Goal: Information Seeking & Learning: Learn about a topic

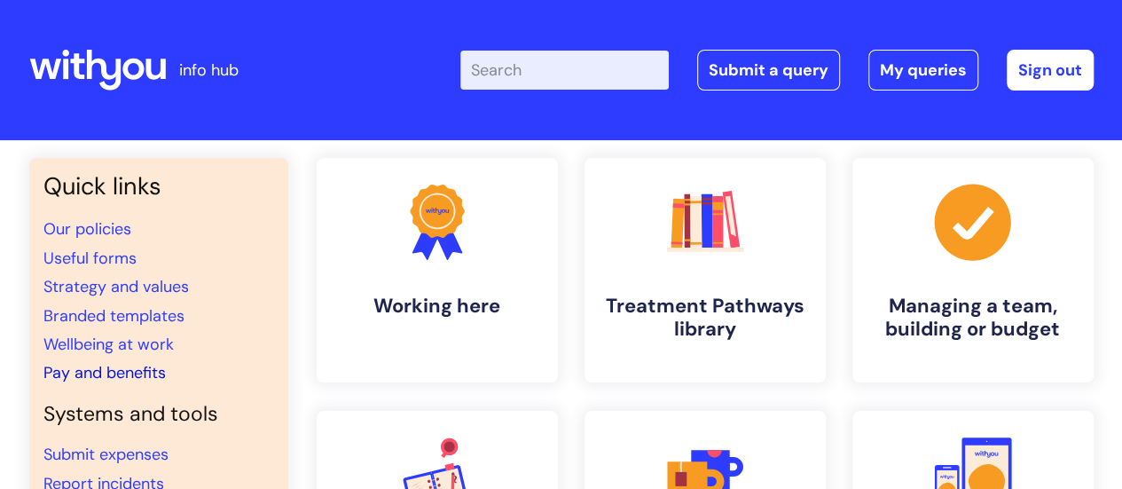
click at [132, 372] on link "Pay and benefits" at bounding box center [104, 372] width 122 height 21
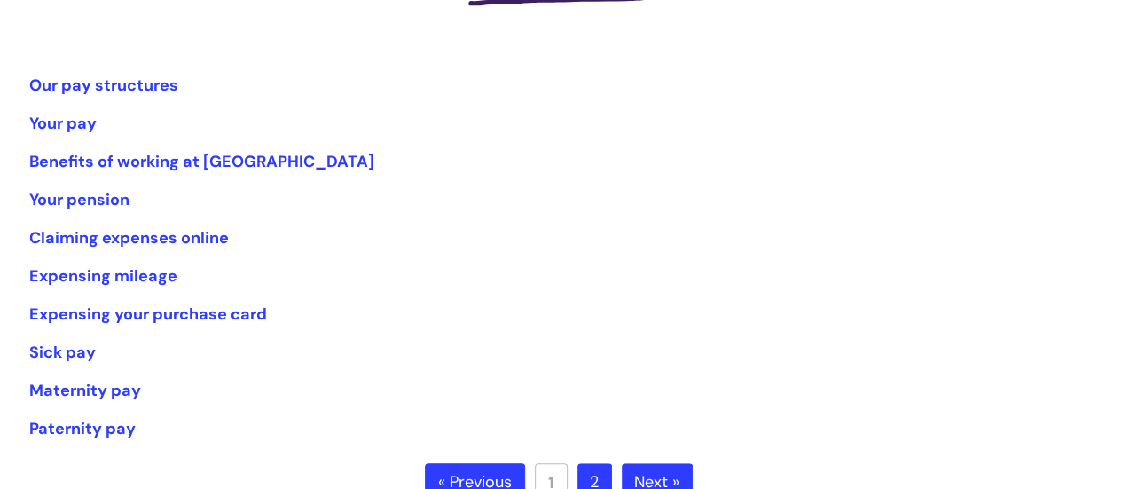
scroll to position [355, 0]
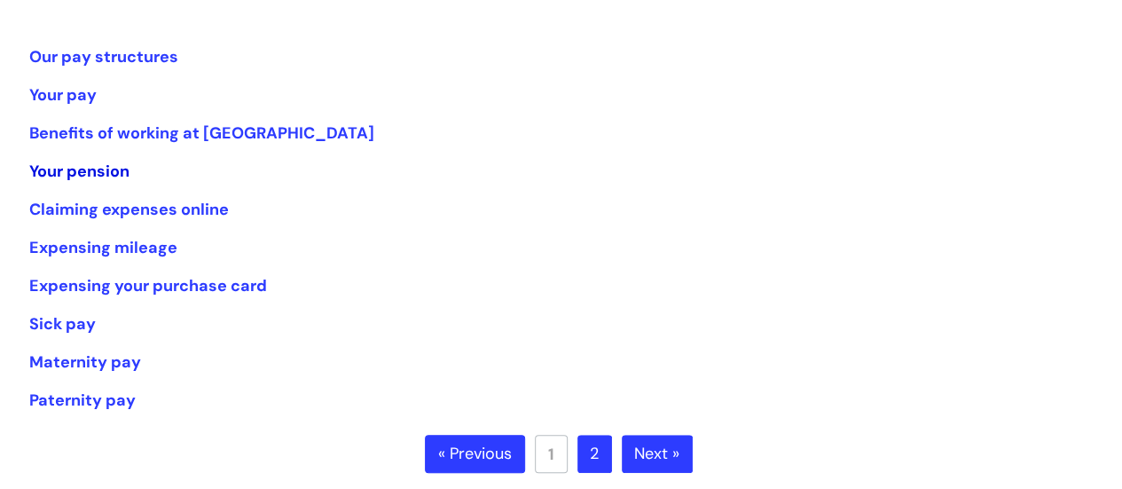
click at [82, 171] on link "Your pension" at bounding box center [79, 171] width 100 height 21
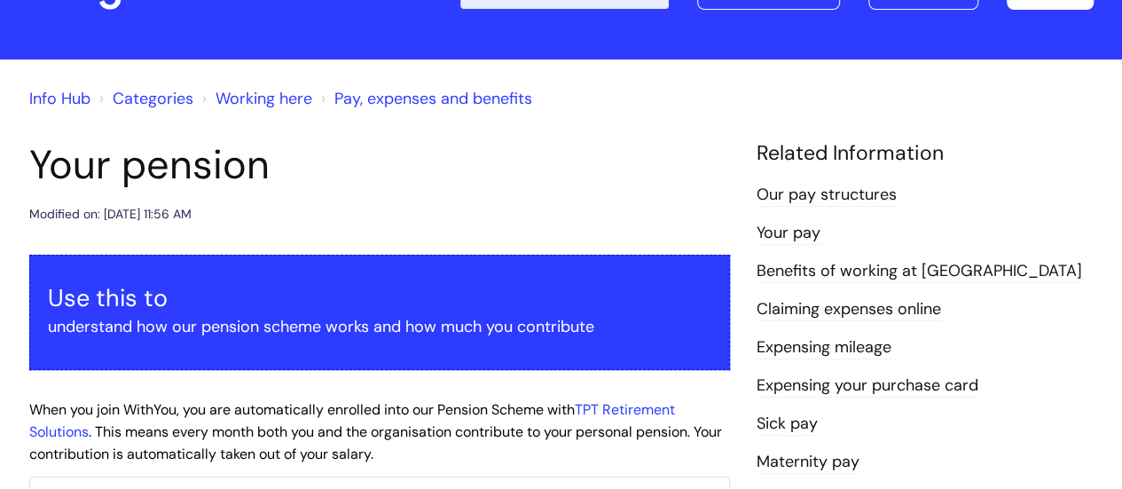
scroll to position [266, 0]
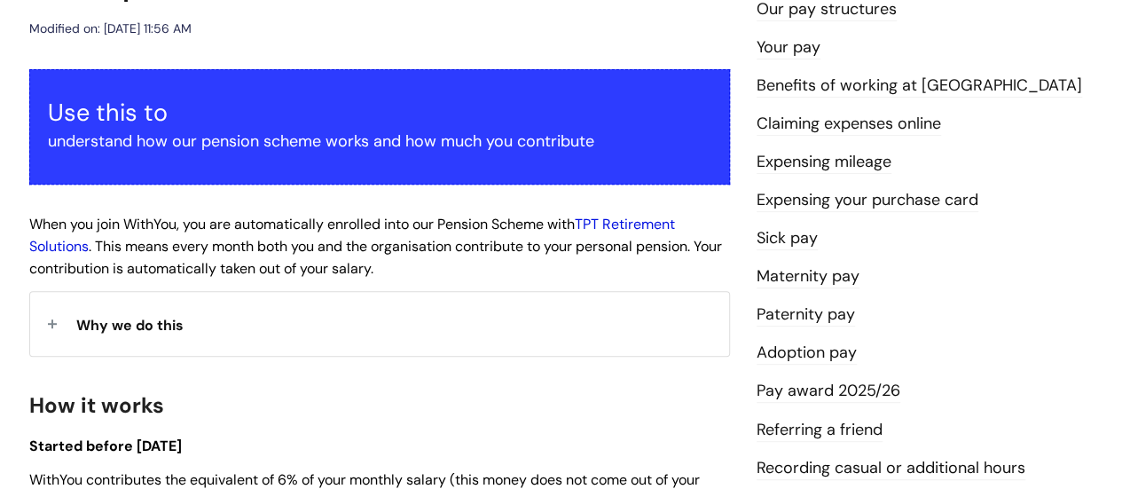
click at [650, 224] on link "TPT Retirement Solutions" at bounding box center [352, 235] width 646 height 41
